Goal: Information Seeking & Learning: Learn about a topic

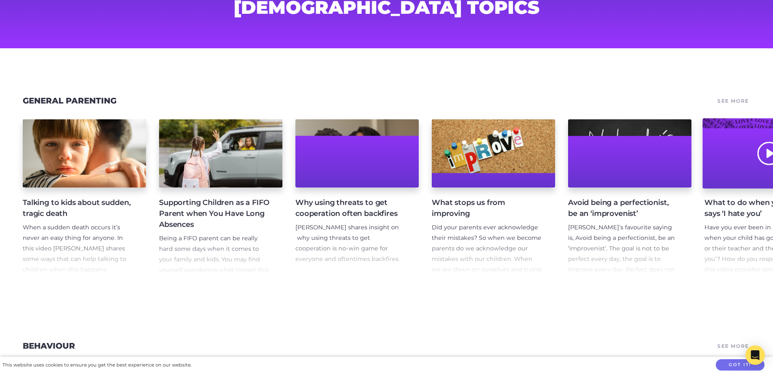
scroll to position [81, 0]
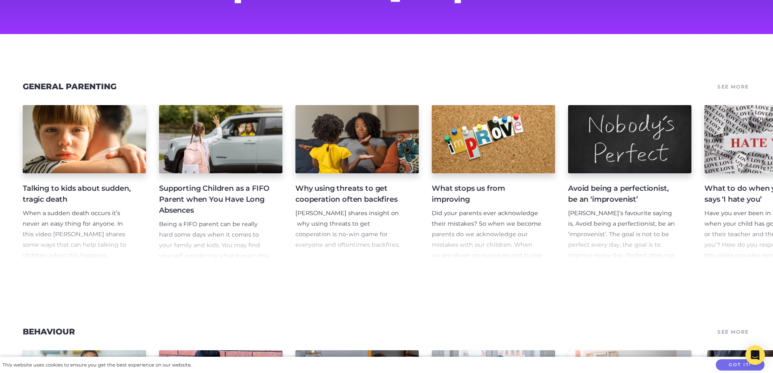
click at [740, 82] on link "See More" at bounding box center [734, 86] width 34 height 11
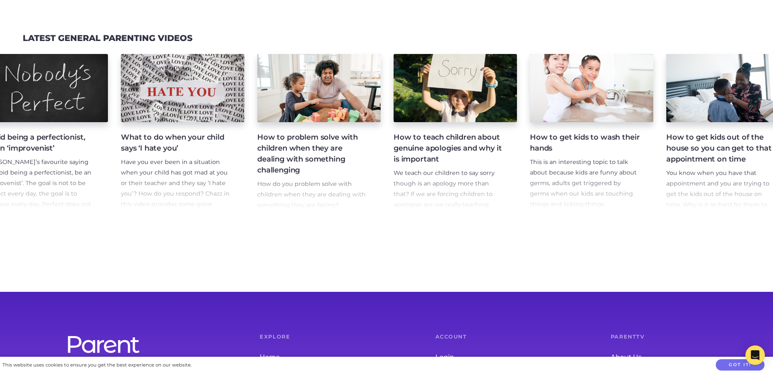
scroll to position [0, 1414]
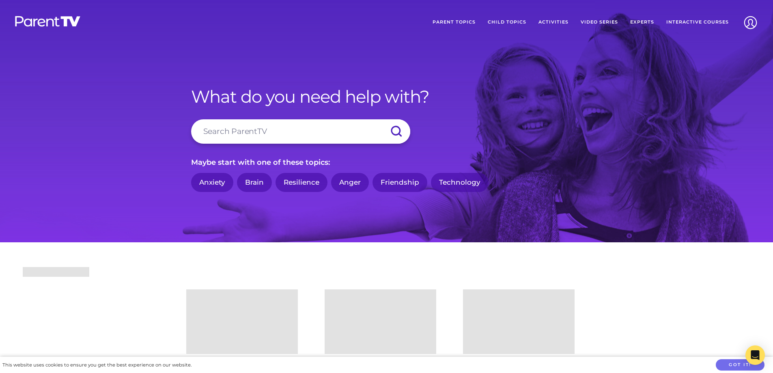
scroll to position [244, 0]
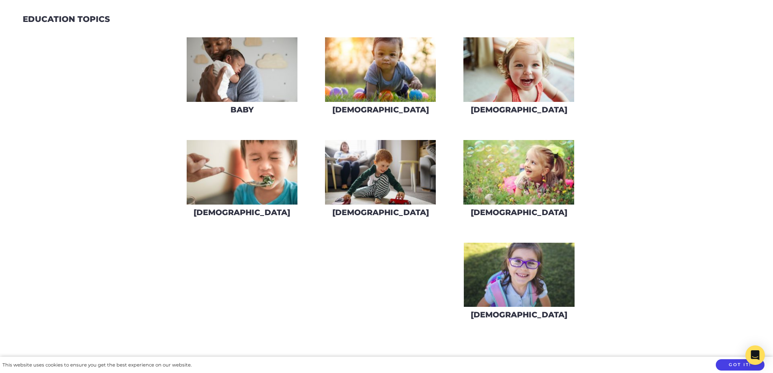
click at [737, 363] on button "Got it!" at bounding box center [740, 365] width 49 height 12
